Goal: Information Seeking & Learning: Learn about a topic

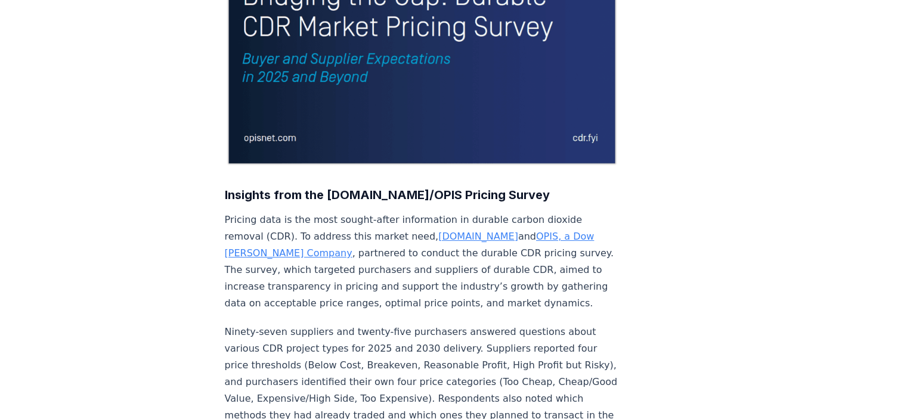
scroll to position [298, 0]
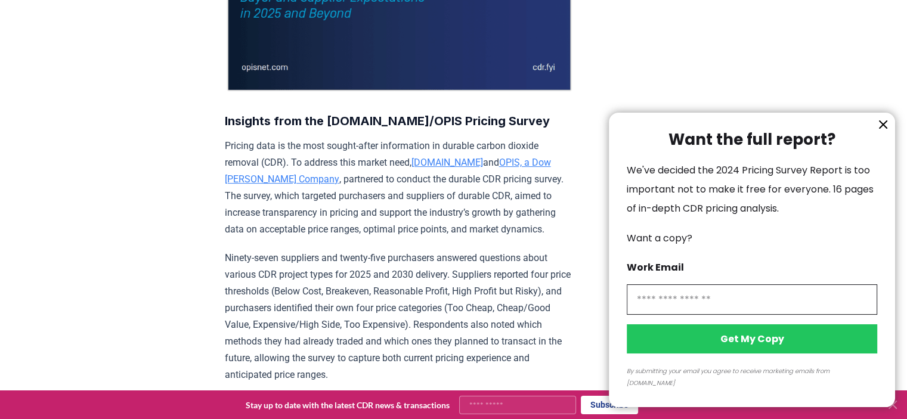
click at [882, 132] on icon "information" at bounding box center [883, 124] width 14 height 14
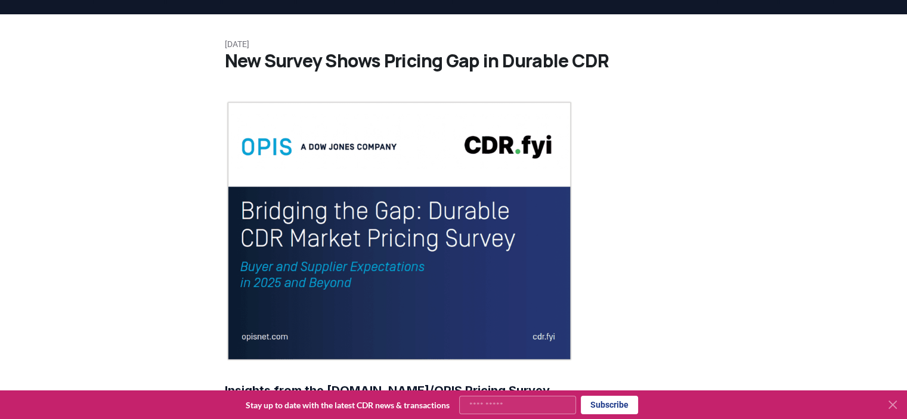
scroll to position [0, 0]
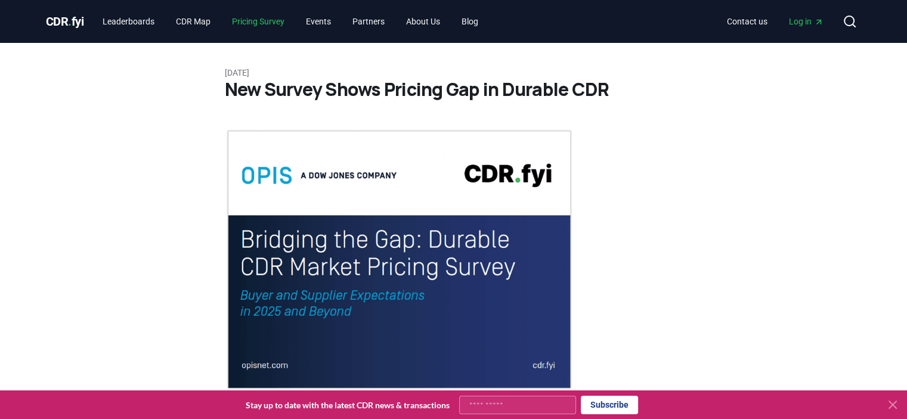
click at [262, 26] on link "Pricing Survey" at bounding box center [258, 21] width 72 height 21
click at [265, 23] on link "Pricing Survey" at bounding box center [258, 21] width 72 height 21
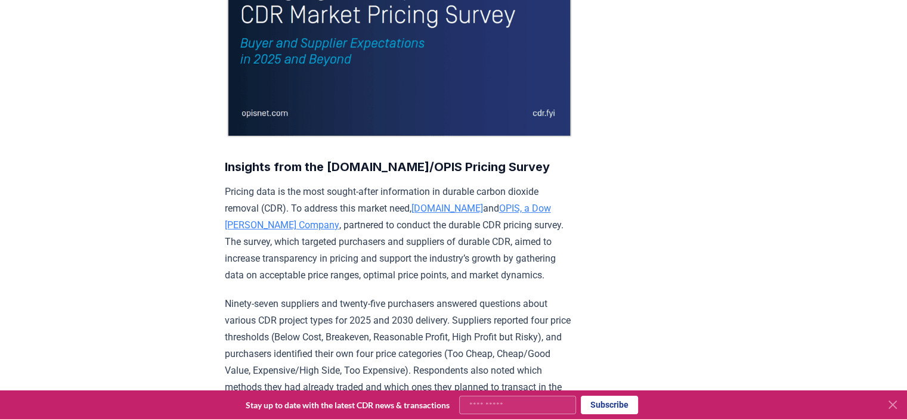
scroll to position [298, 0]
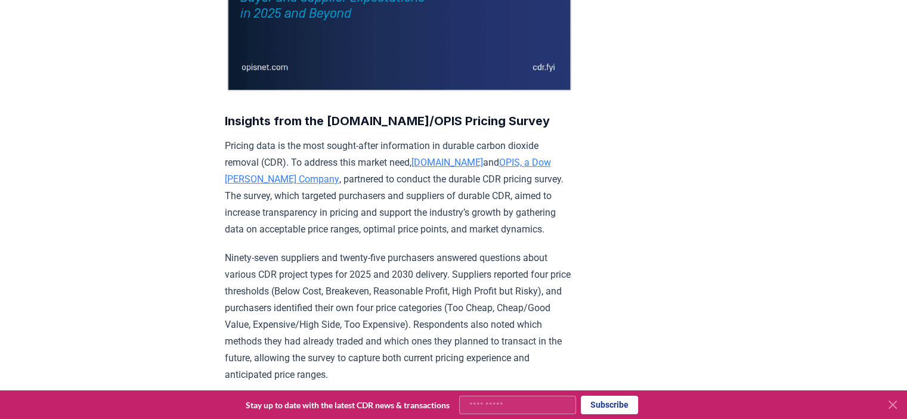
click at [444, 159] on link "[DOMAIN_NAME]" at bounding box center [447, 162] width 72 height 11
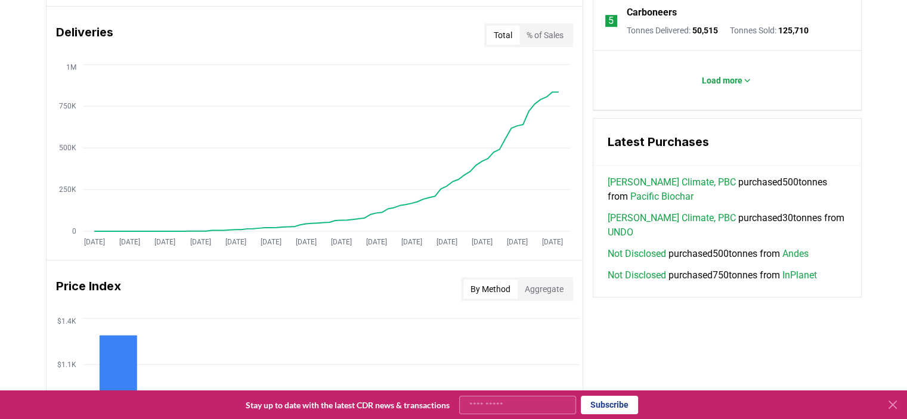
scroll to position [754, 0]
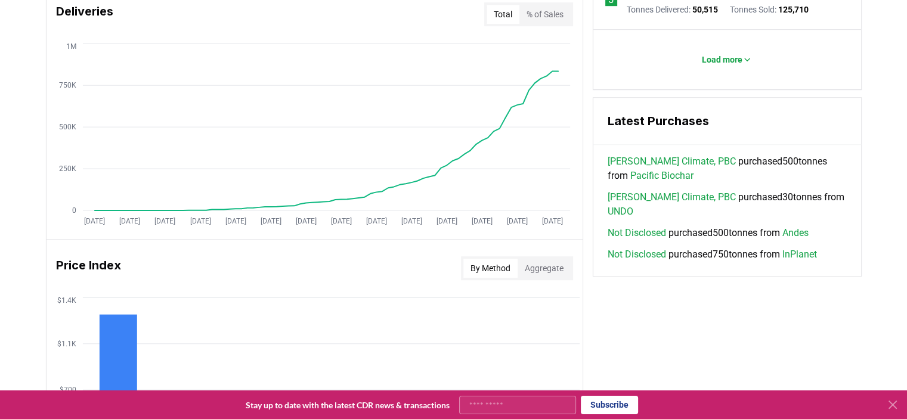
click at [541, 267] on button "Aggregate" at bounding box center [543, 268] width 53 height 19
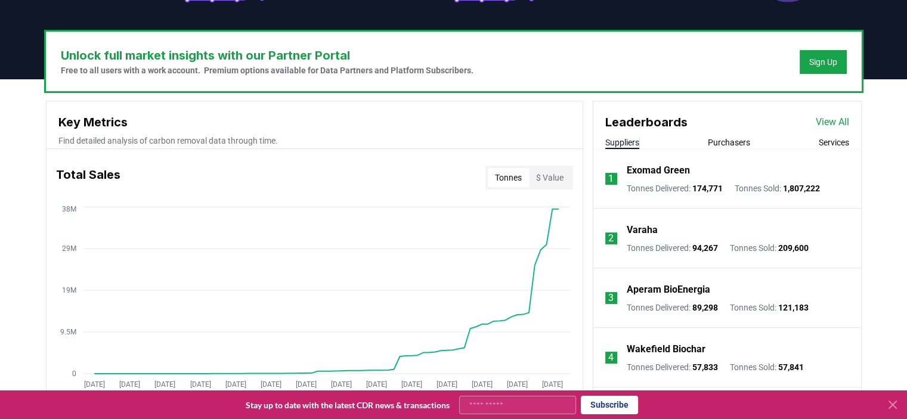
scroll to position [218, 0]
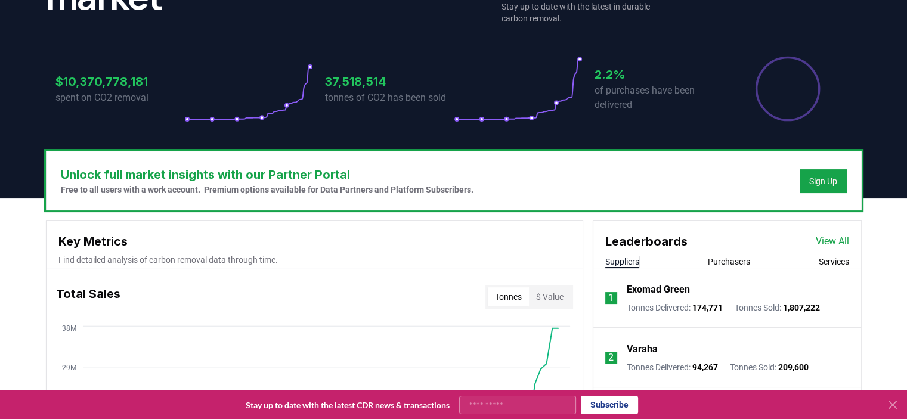
click at [549, 300] on button "$ Value" at bounding box center [550, 296] width 42 height 19
click at [840, 241] on link "View All" at bounding box center [831, 241] width 33 height 14
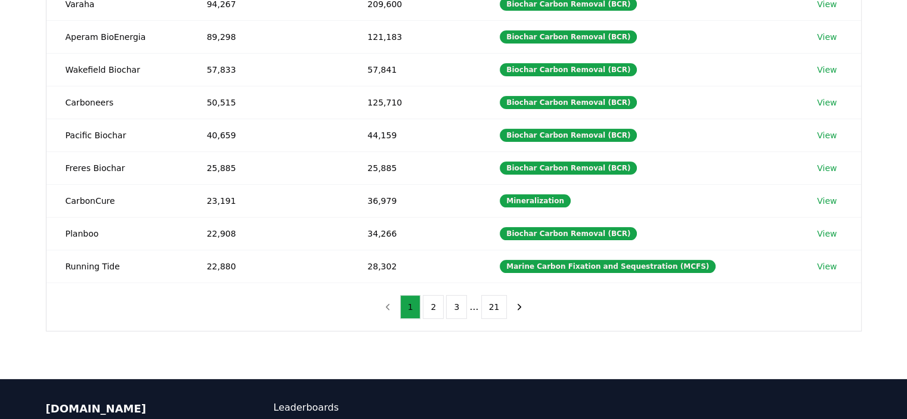
scroll to position [298, 0]
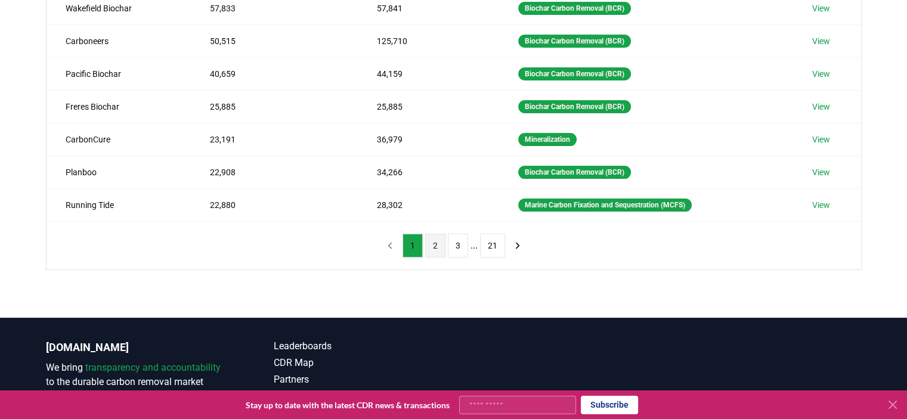
click at [439, 247] on button "2" at bounding box center [435, 246] width 20 height 24
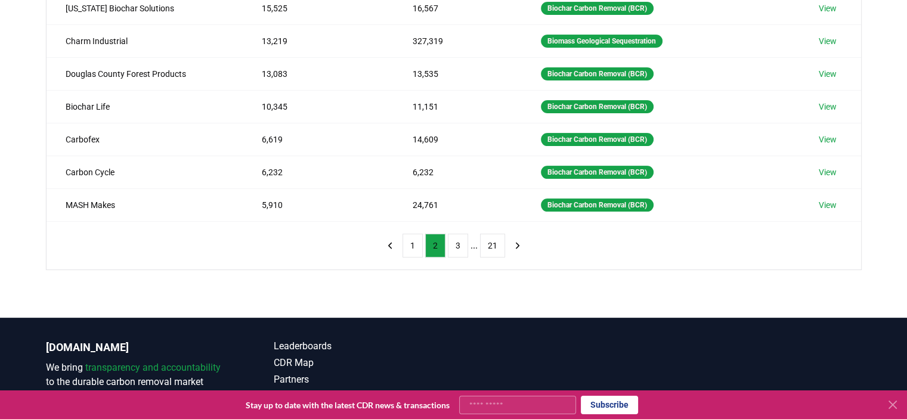
click at [446, 245] on ul "1 2 3 ... 21" at bounding box center [453, 246] width 103 height 24
click at [463, 245] on button "3" at bounding box center [458, 246] width 20 height 24
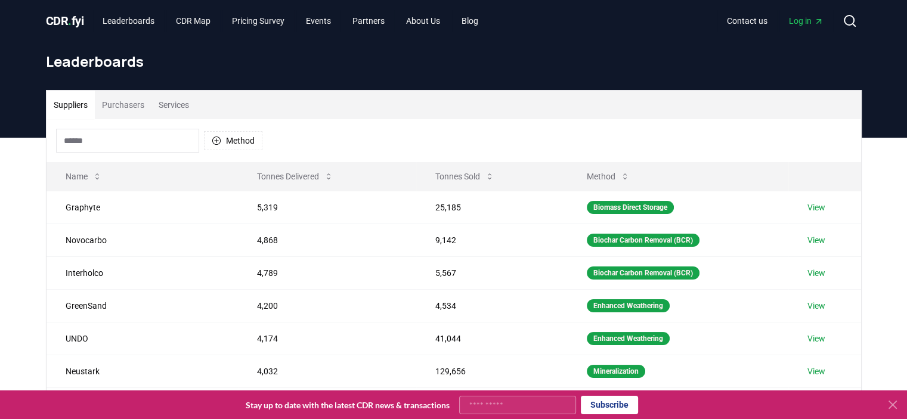
scroll to position [0, 0]
